Goal: Information Seeking & Learning: Learn about a topic

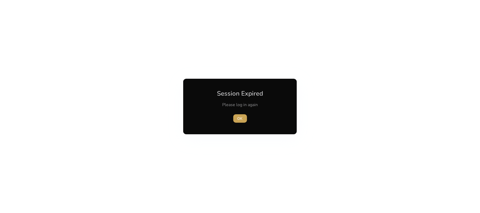
click at [240, 118] on span "OK" at bounding box center [240, 119] width 5 height 6
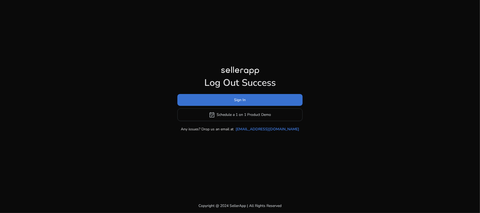
click at [247, 105] on span at bounding box center [239, 100] width 125 height 13
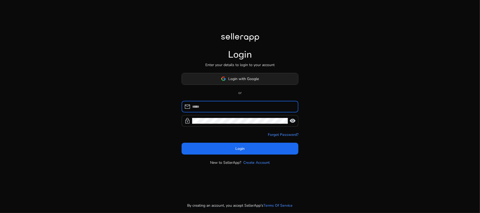
click at [258, 79] on span "Login with Google" at bounding box center [244, 79] width 31 height 6
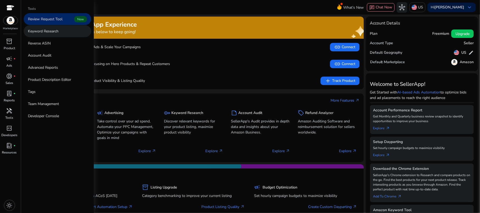
click at [45, 30] on p "Keyword Research" at bounding box center [43, 31] width 31 height 6
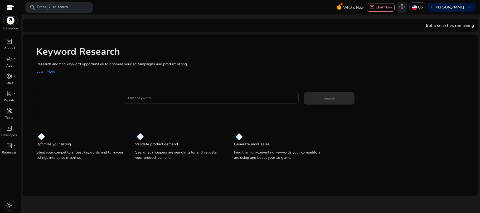
click at [158, 96] on input "Enter Keyword" at bounding box center [211, 98] width 167 height 6
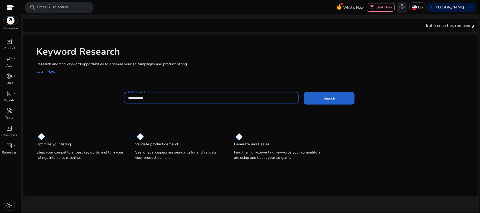
type input "**********"
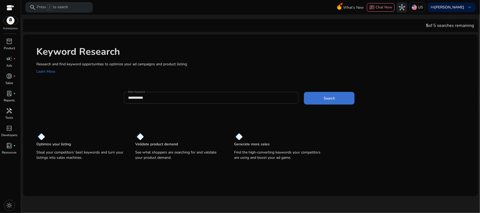
click at [338, 93] on span at bounding box center [329, 98] width 51 height 13
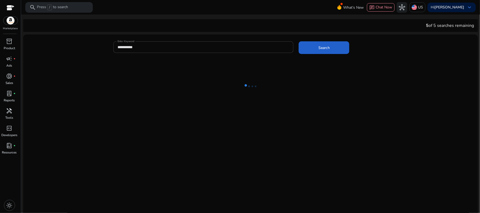
click at [338, 93] on ng-lottie at bounding box center [250, 86] width 455 height 34
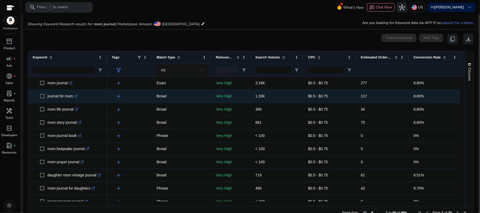
scroll to position [63, 0]
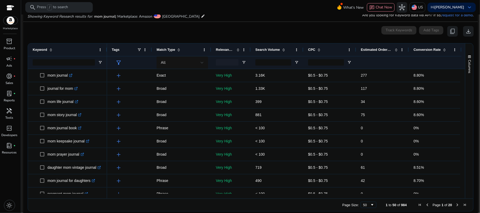
click at [370, 53] on div "Estimated Orders/Month" at bounding box center [379, 50] width 37 height 10
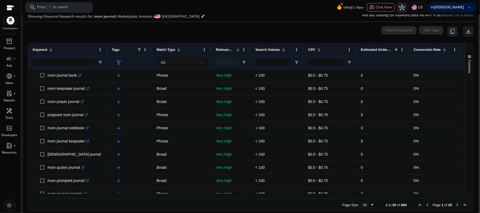
click at [370, 53] on div "Estimated Orders/Month 1" at bounding box center [379, 50] width 37 height 10
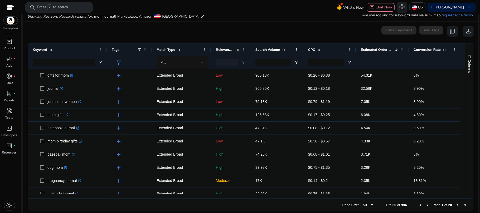
click at [226, 14] on mat-toolbar "search Press / to search What's New chat Chat Now hub US Hi daniel kent keyboar…" at bounding box center [250, 7] width 459 height 15
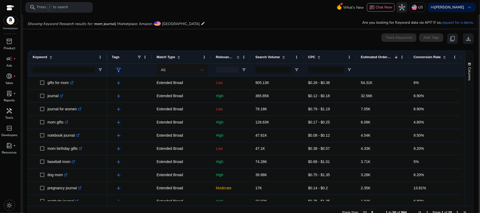
scroll to position [54, 0]
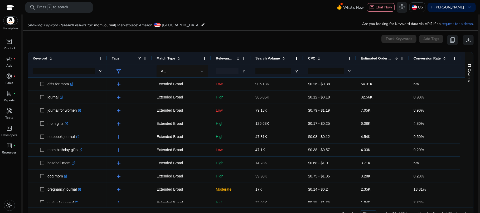
click at [257, 27] on div "Showing Keyword Research results for: mom journal | Marketplace: Amazon [GEOGRA…" at bounding box center [250, 20] width 455 height 22
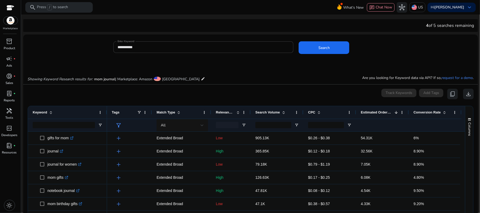
scroll to position [54, 0]
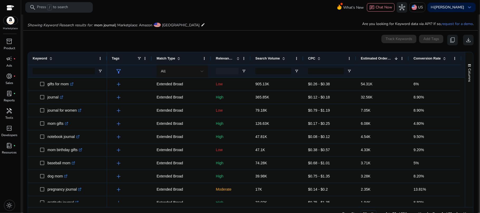
click at [312, 17] on div "Showing Keyword Research results for: mom journal | Marketplace: Amazon [GEOGRA…" at bounding box center [250, 20] width 455 height 22
click at [208, 76] on div "All" at bounding box center [181, 71] width 59 height 13
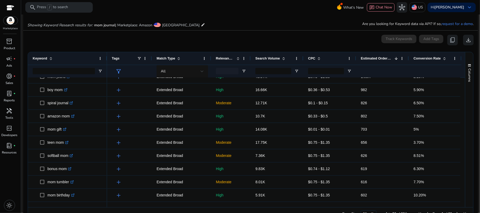
scroll to position [328, 0]
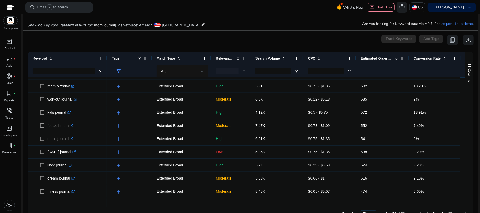
click at [460, 163] on div at bounding box center [462, 79] width 5 height 659
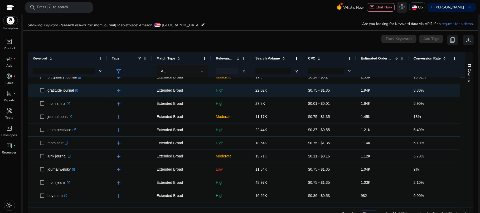
scroll to position [0, 0]
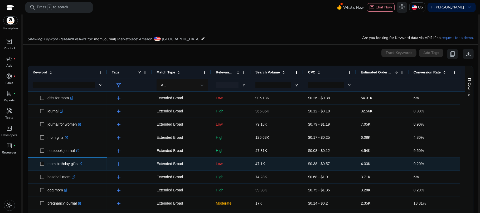
click at [80, 166] on link ".st0{fill:#2c8af8}" at bounding box center [80, 164] width 5 height 4
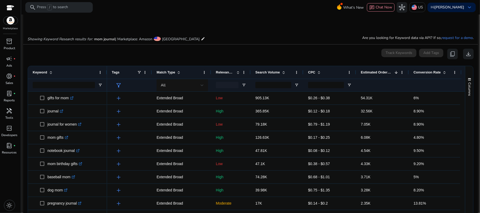
click at [146, 12] on mat-toolbar "search Press / to search What's New chat Chat Now hub US Hi daniel kent keyboar…" at bounding box center [250, 7] width 459 height 15
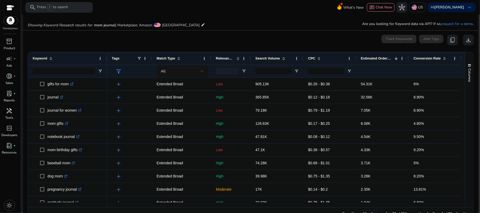
scroll to position [68, 0]
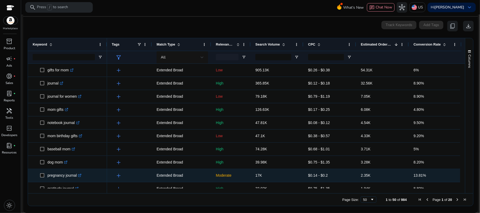
click at [81, 175] on icon ".st0{fill:#2c8af8}" at bounding box center [79, 175] width 3 height 3
